Goal: Information Seeking & Learning: Learn about a topic

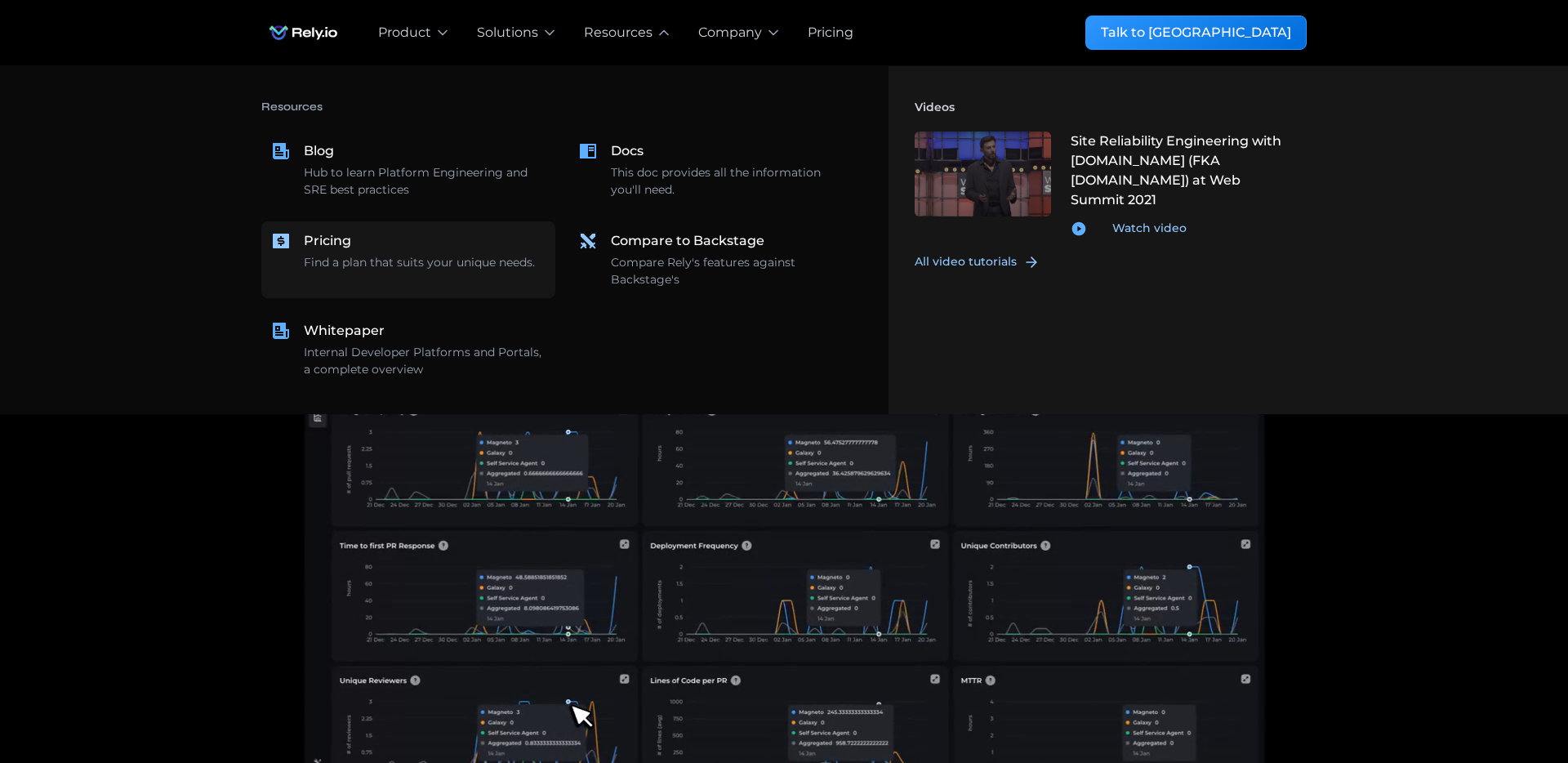
click at [398, 254] on div "Find a plan that suits your unique needs." at bounding box center [419, 262] width 231 height 17
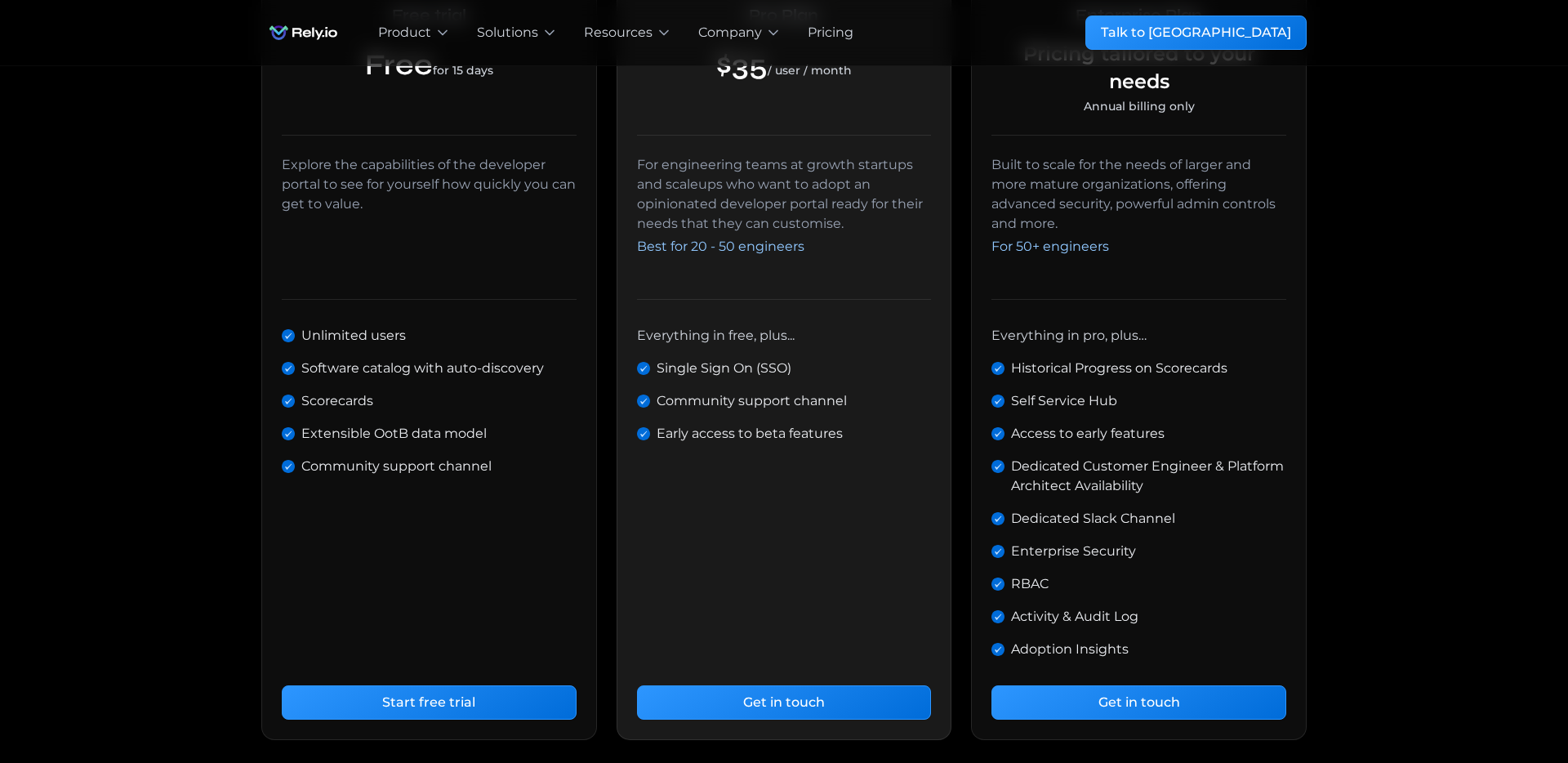
scroll to position [521, 0]
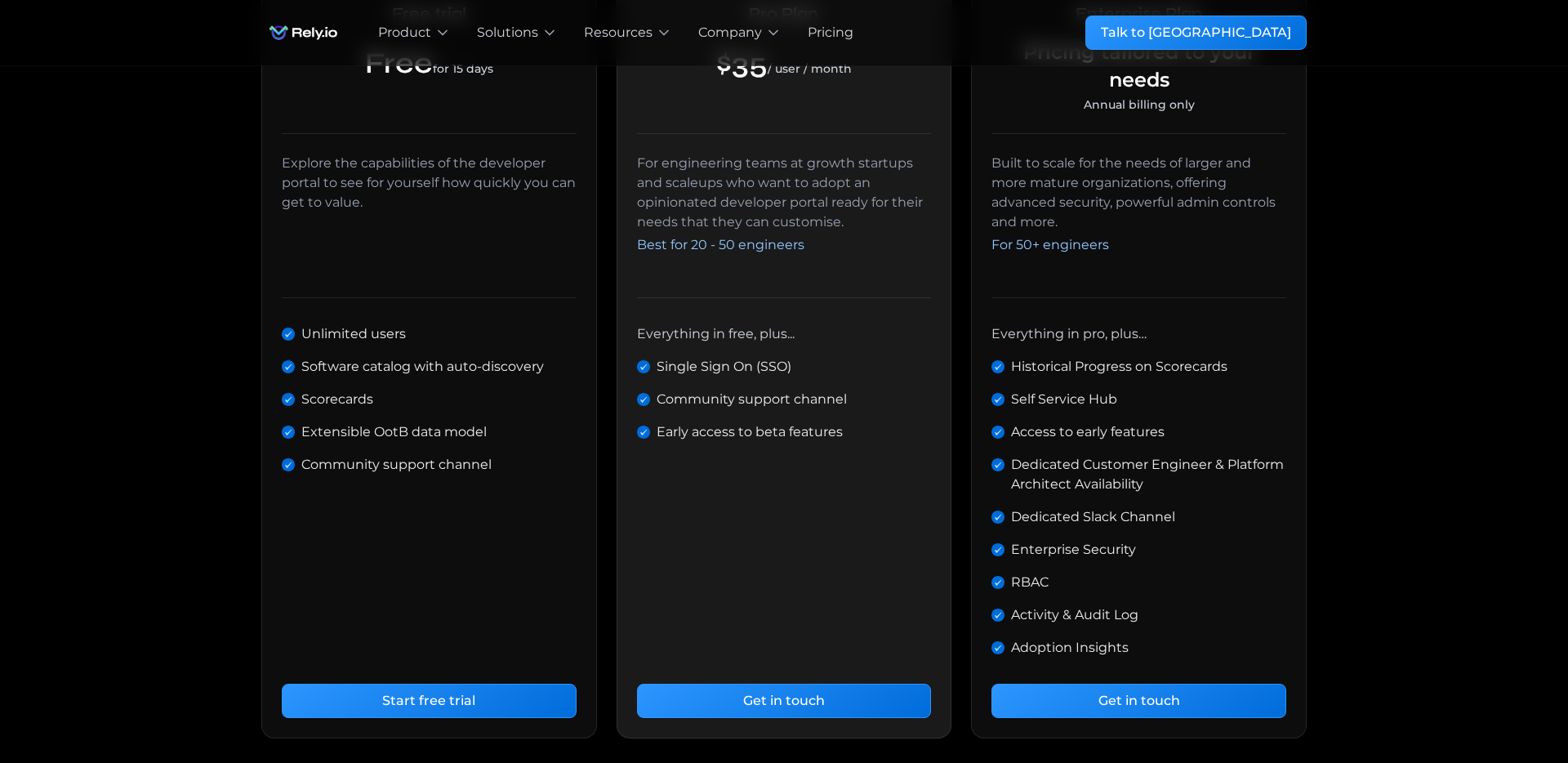
click at [1503, 95] on div "Built for High-Performing Engineering Teams Get started today setting up your i…" at bounding box center [784, 187] width 1568 height 1285
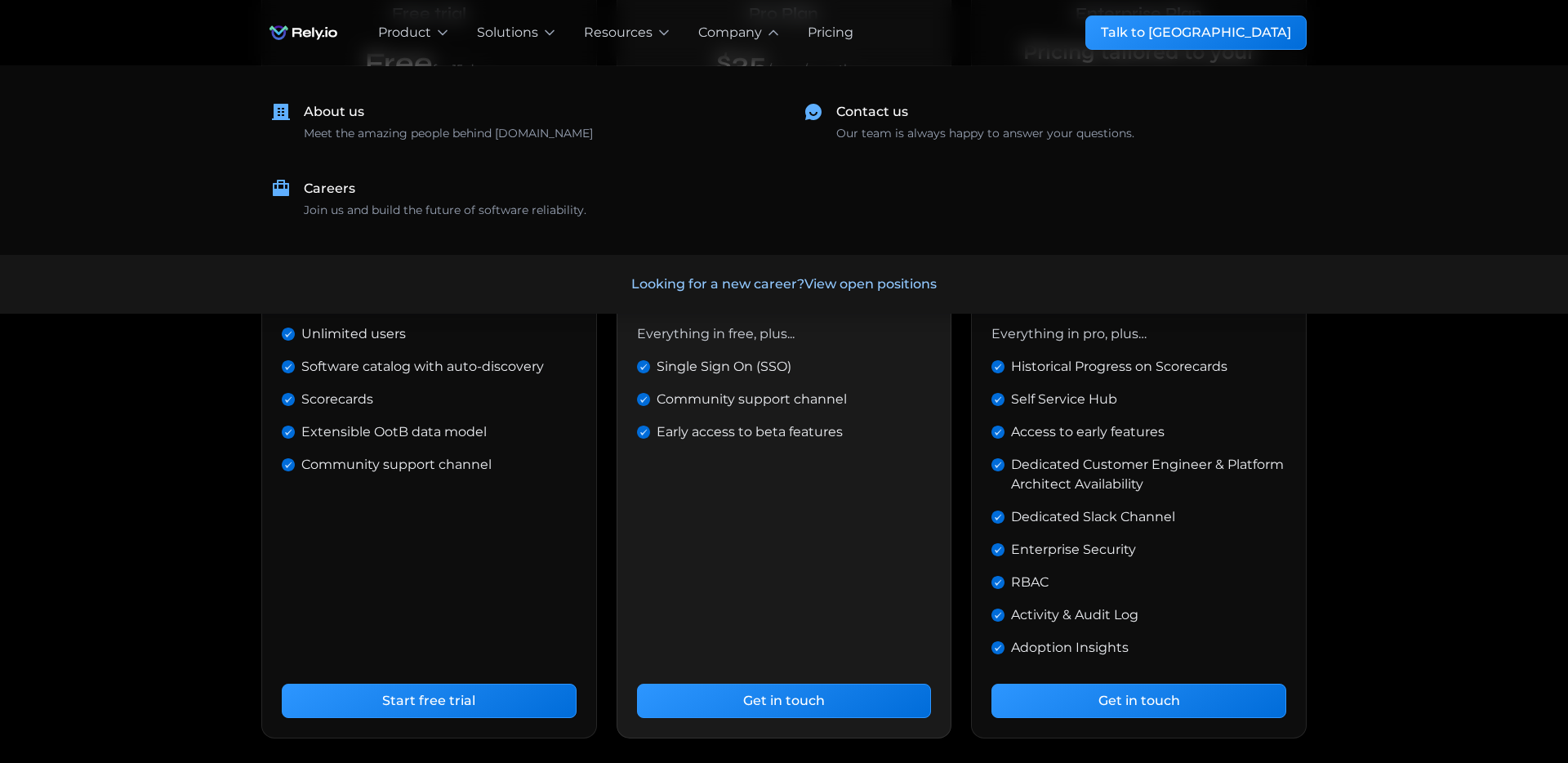
scroll to position [0, 0]
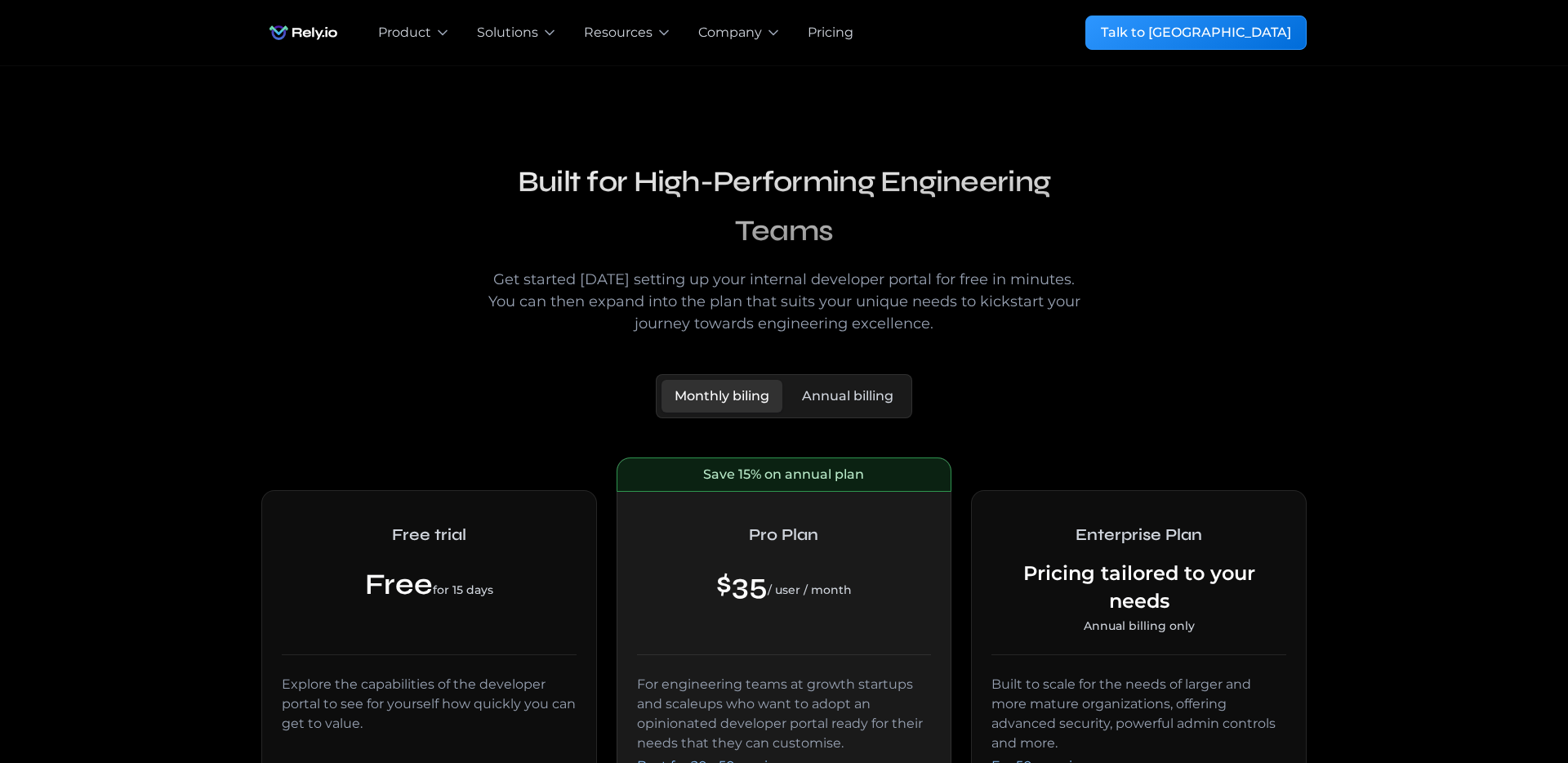
click at [312, 31] on img "home" at bounding box center [303, 32] width 84 height 33
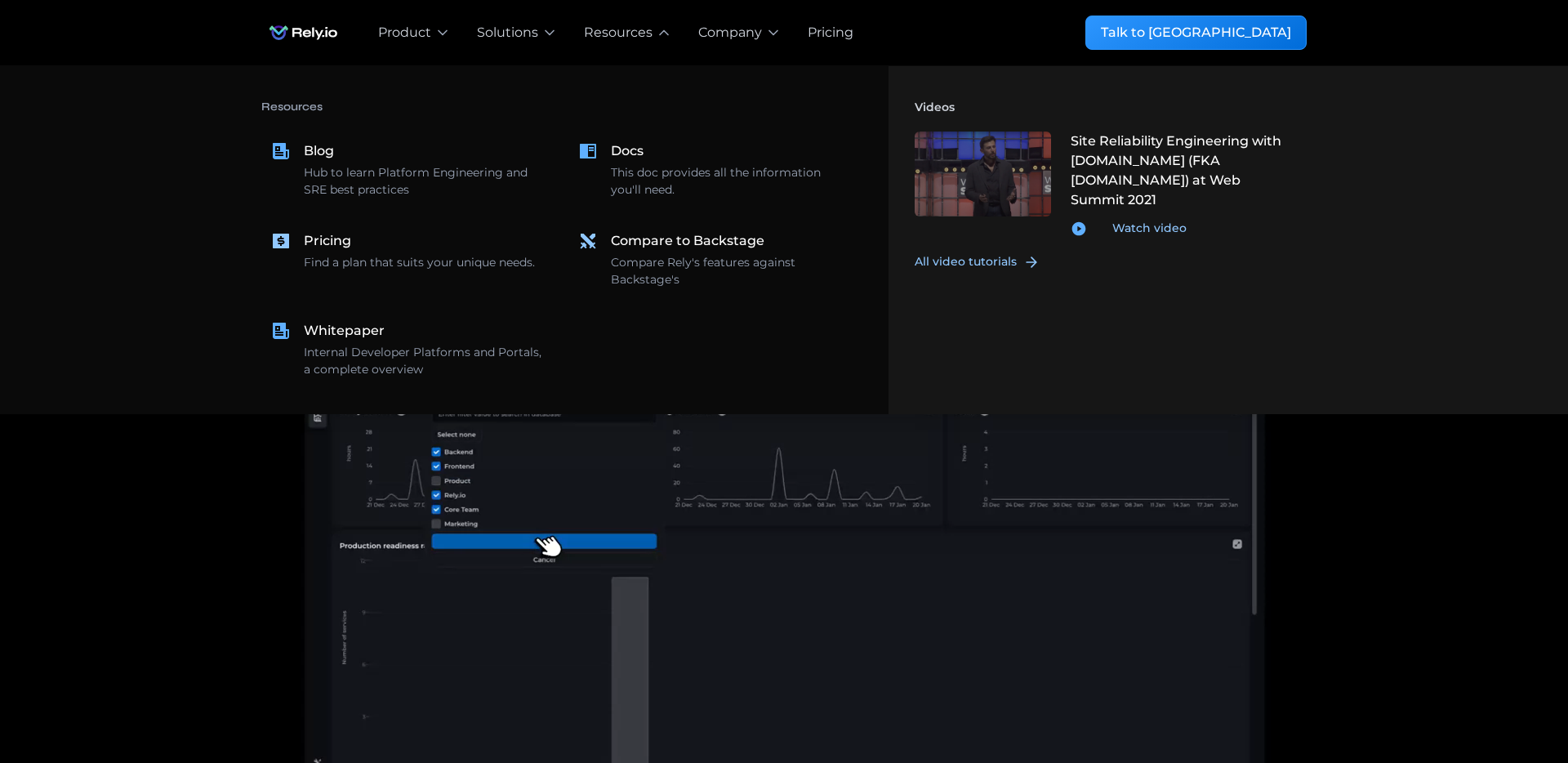
click at [192, 115] on nav "Resources Blog Hub to learn Platform Engineering and SRE best practices Docs Th…" at bounding box center [784, 240] width 1568 height 348
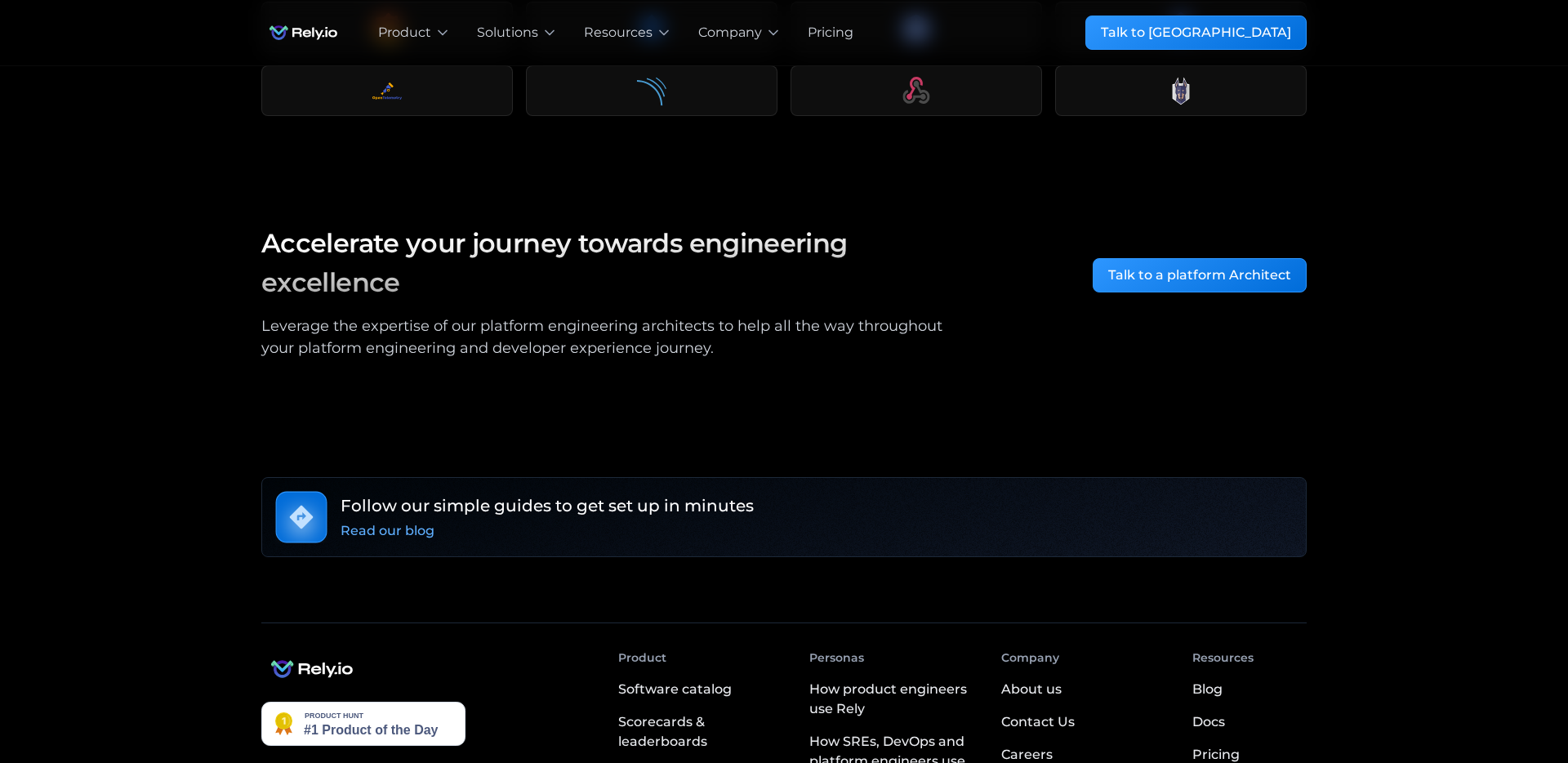
scroll to position [2723, 0]
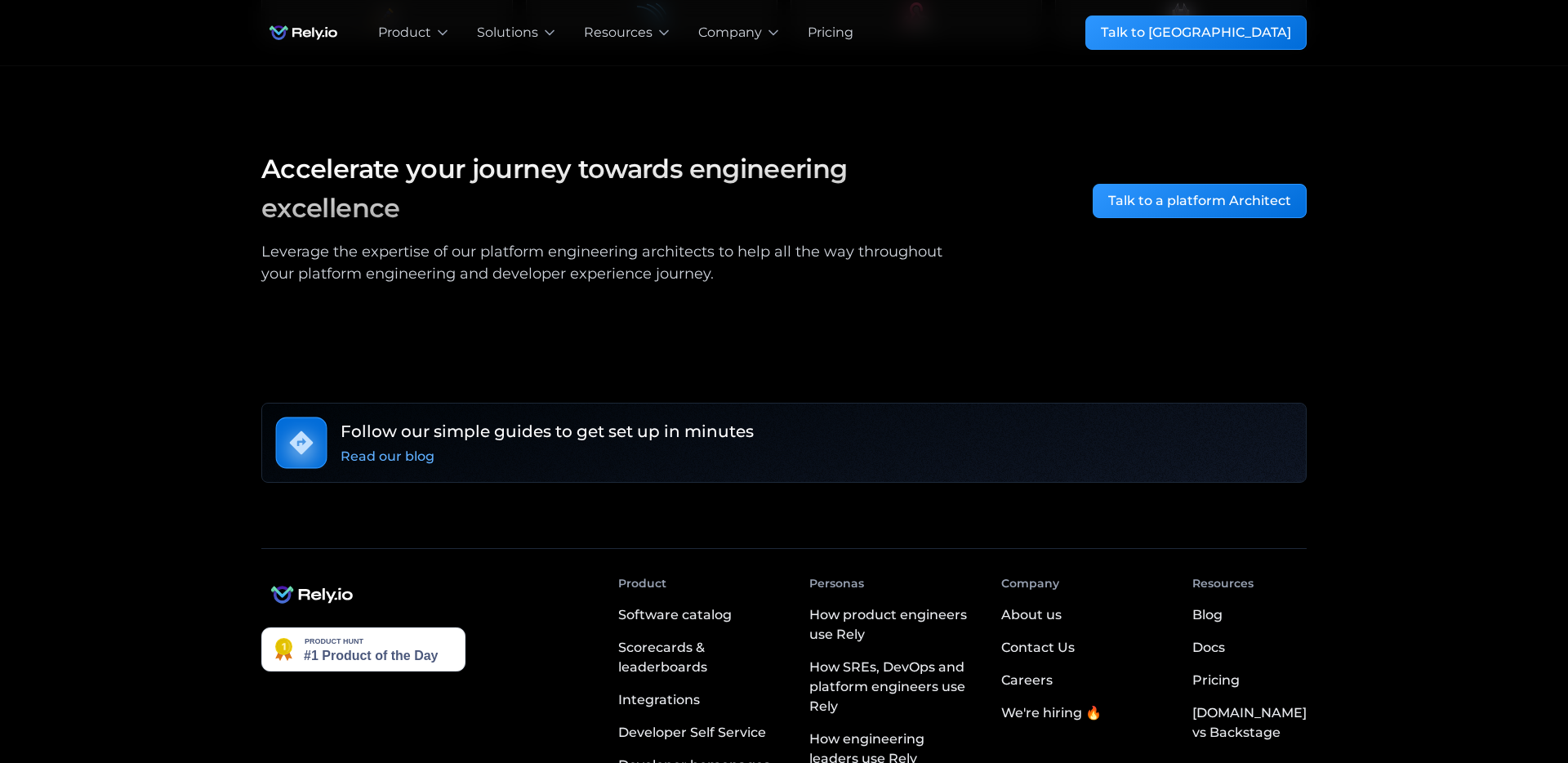
click at [363, 627] on img at bounding box center [363, 649] width 204 height 44
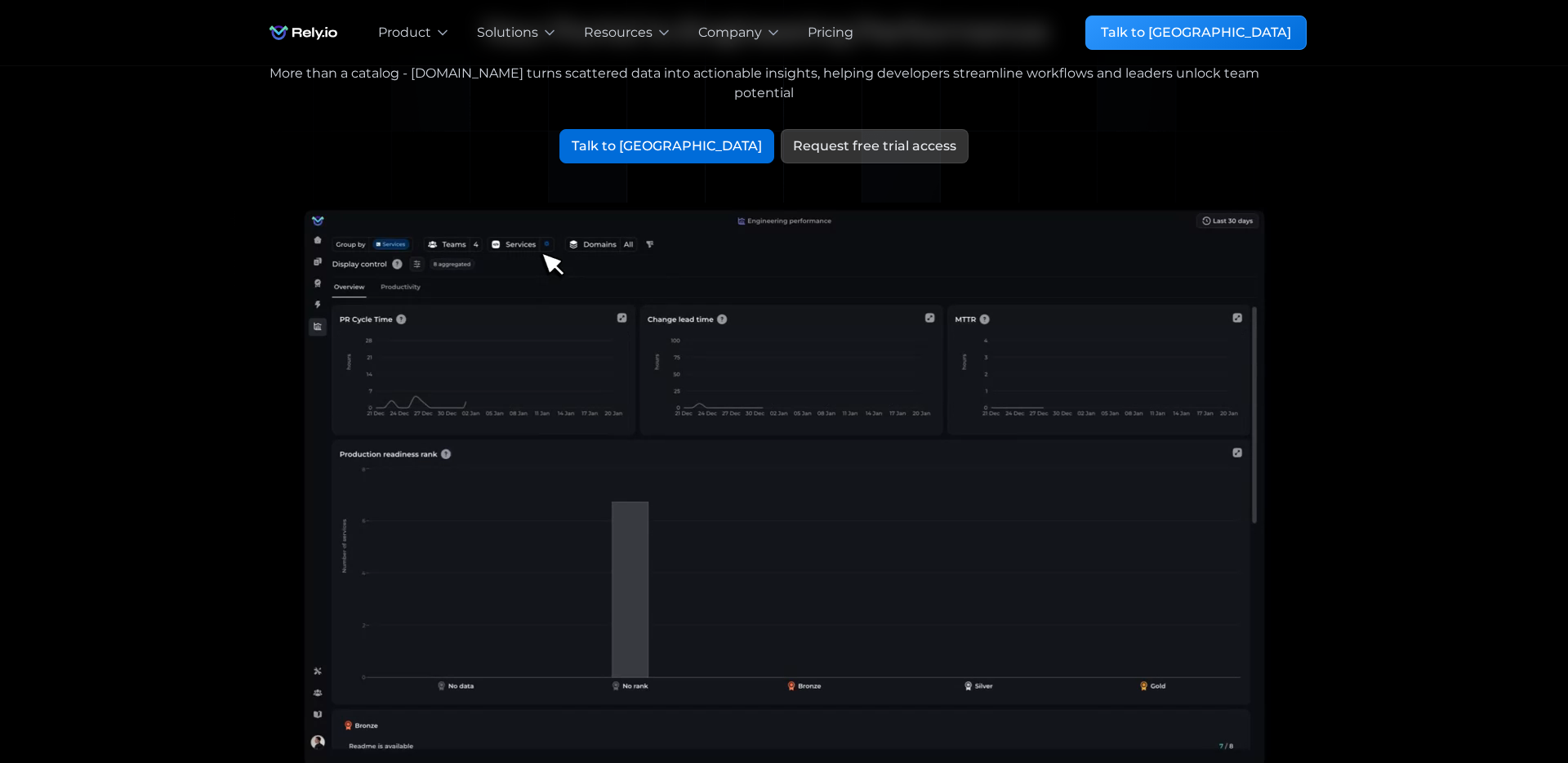
scroll to position [0, 0]
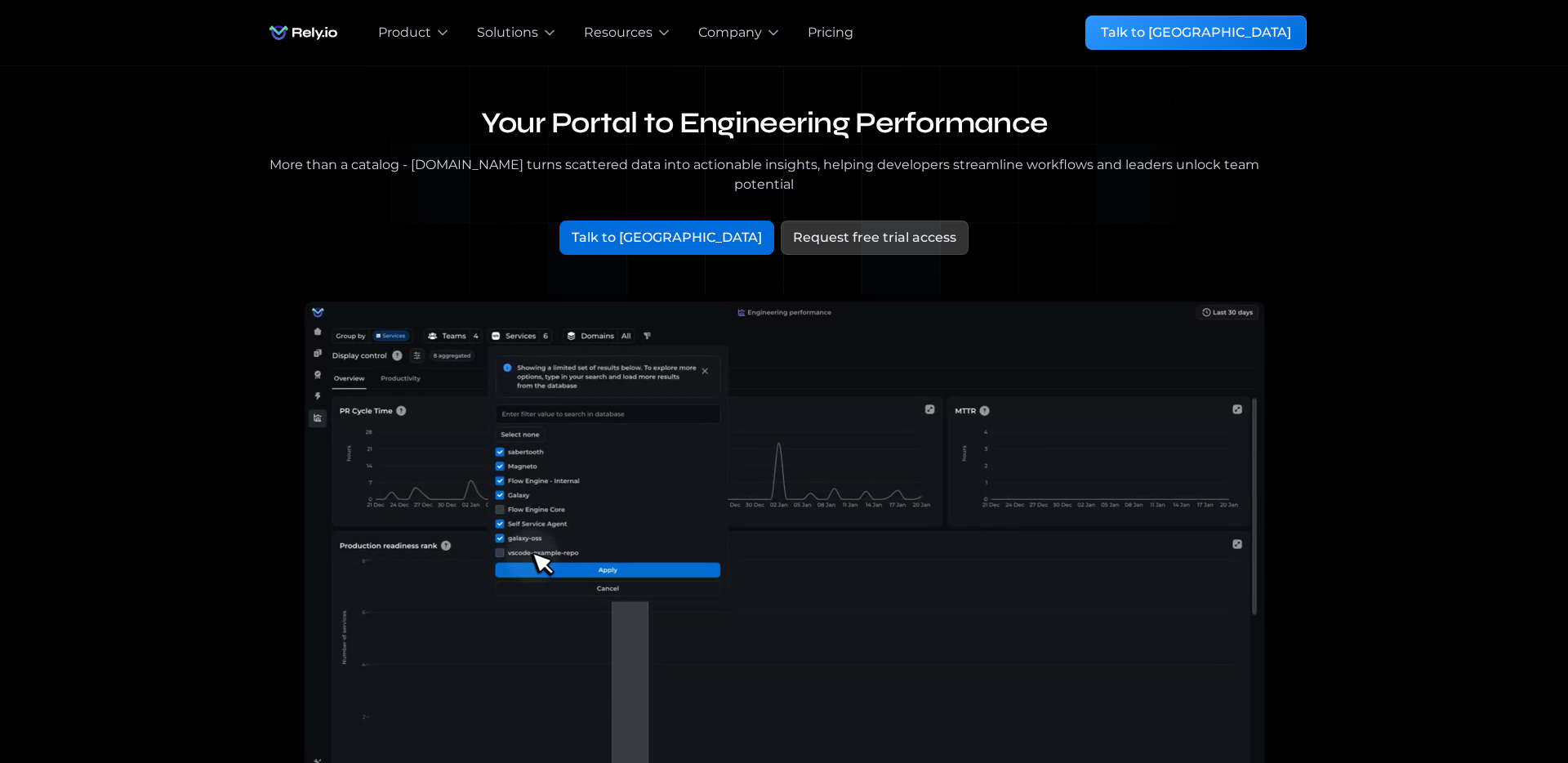
click at [1395, 161] on div "Your Portal to Engineering Performance More than a catalog - [DOMAIN_NAME] turn…" at bounding box center [784, 533] width 1516 height 933
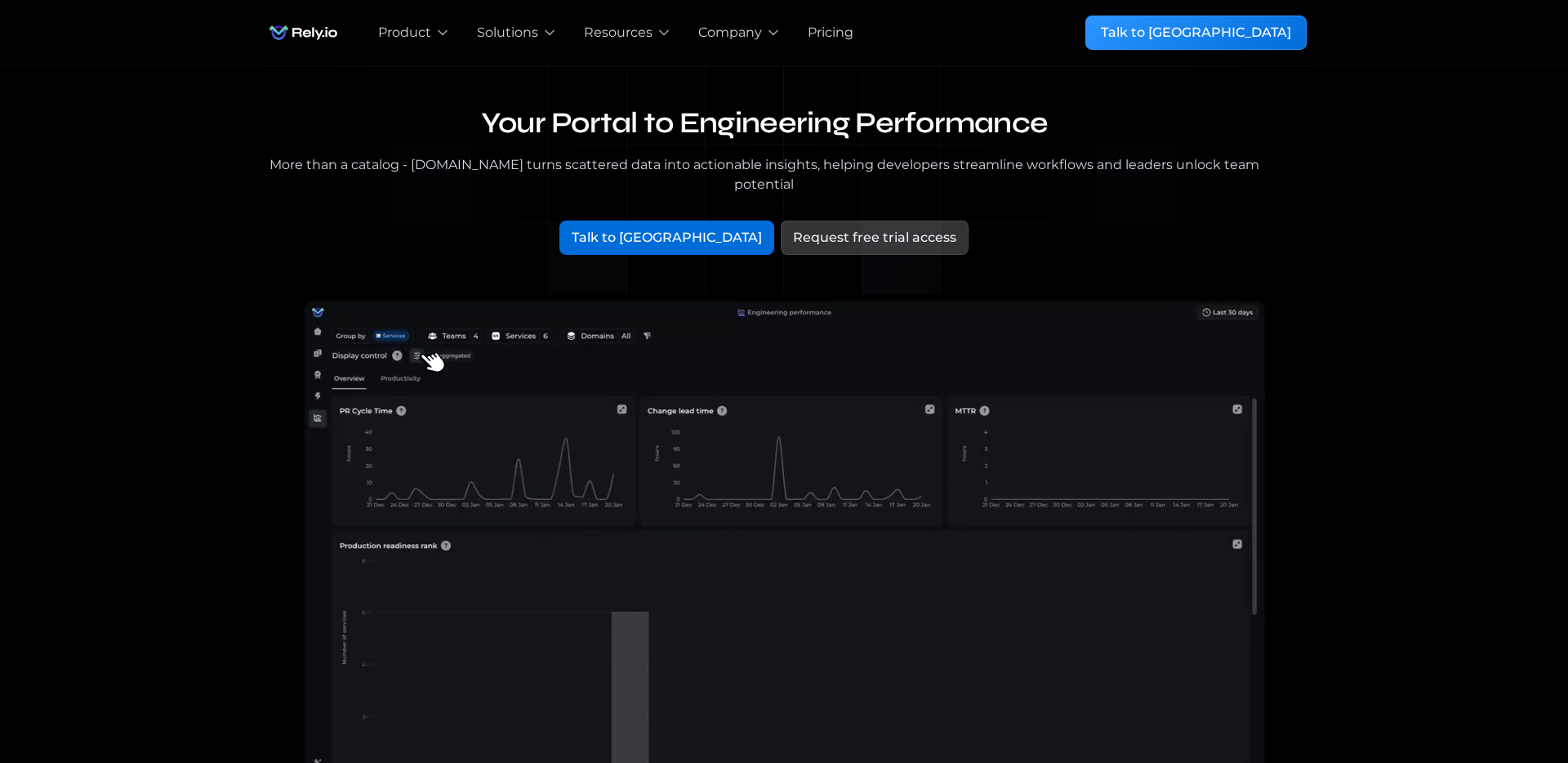
click at [1421, 138] on div "Your Portal to Engineering Performance More than a catalog - Rely.io turns scat…" at bounding box center [784, 533] width 1516 height 933
